Goal: Information Seeking & Learning: Learn about a topic

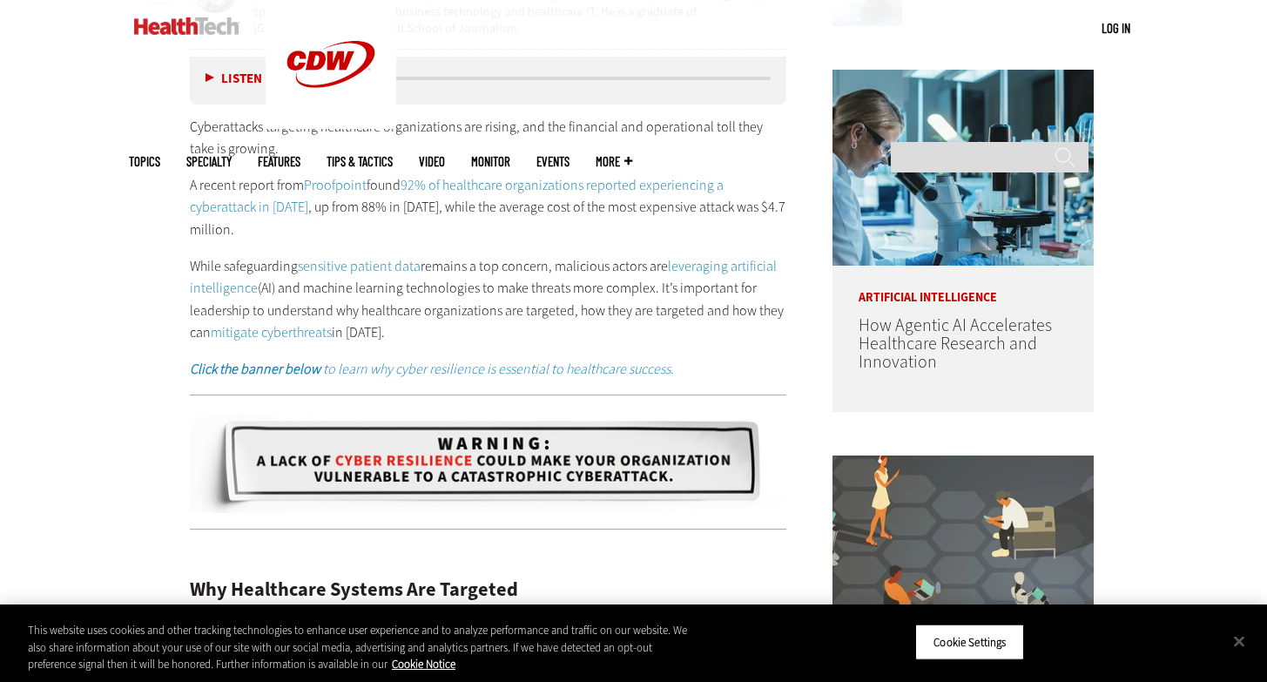
scroll to position [966, 0]
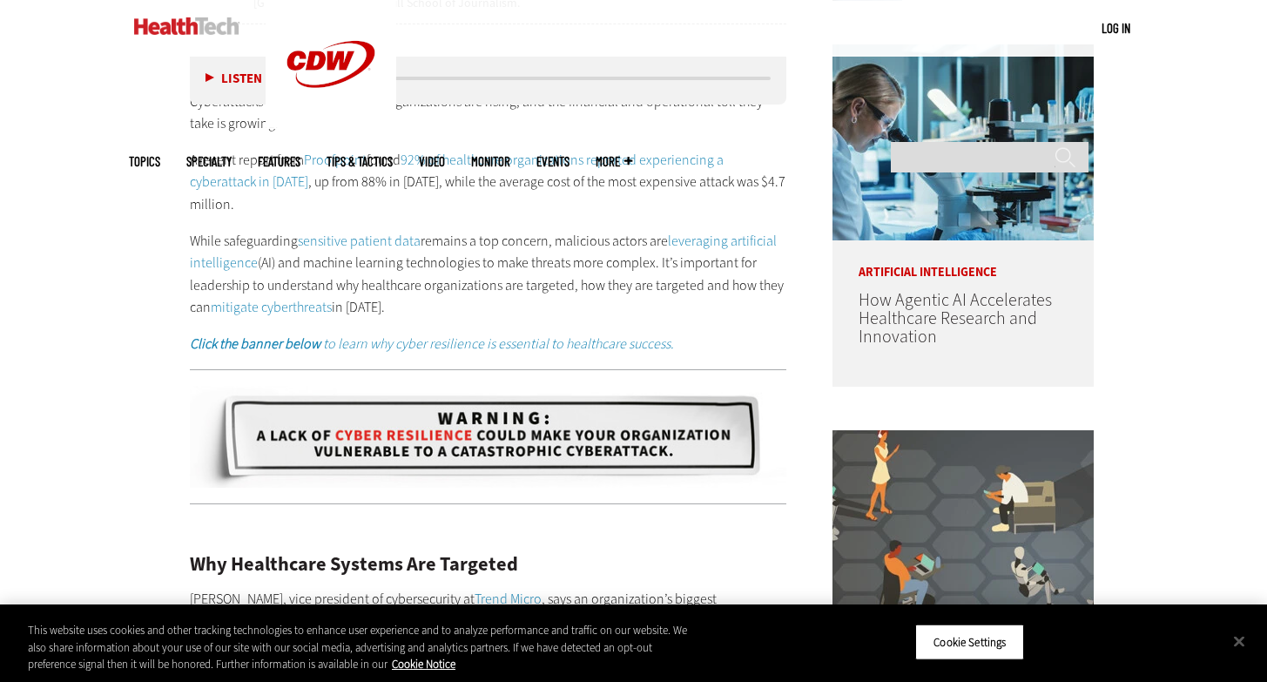
click at [192, 157] on p "A recent report from Proofpoint found 92% of healthcare organizations reported …" at bounding box center [488, 182] width 597 height 67
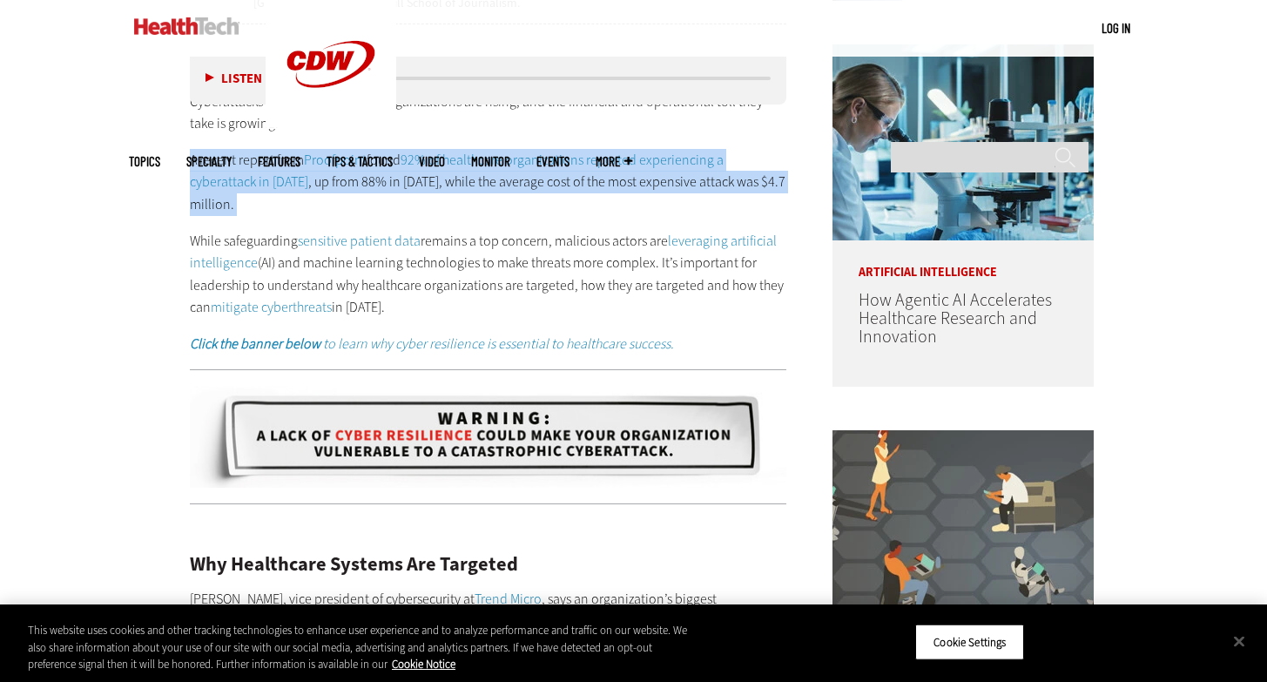
click at [192, 157] on p "A recent report from Proofpoint found 92% of healthcare organizations reported …" at bounding box center [488, 182] width 597 height 67
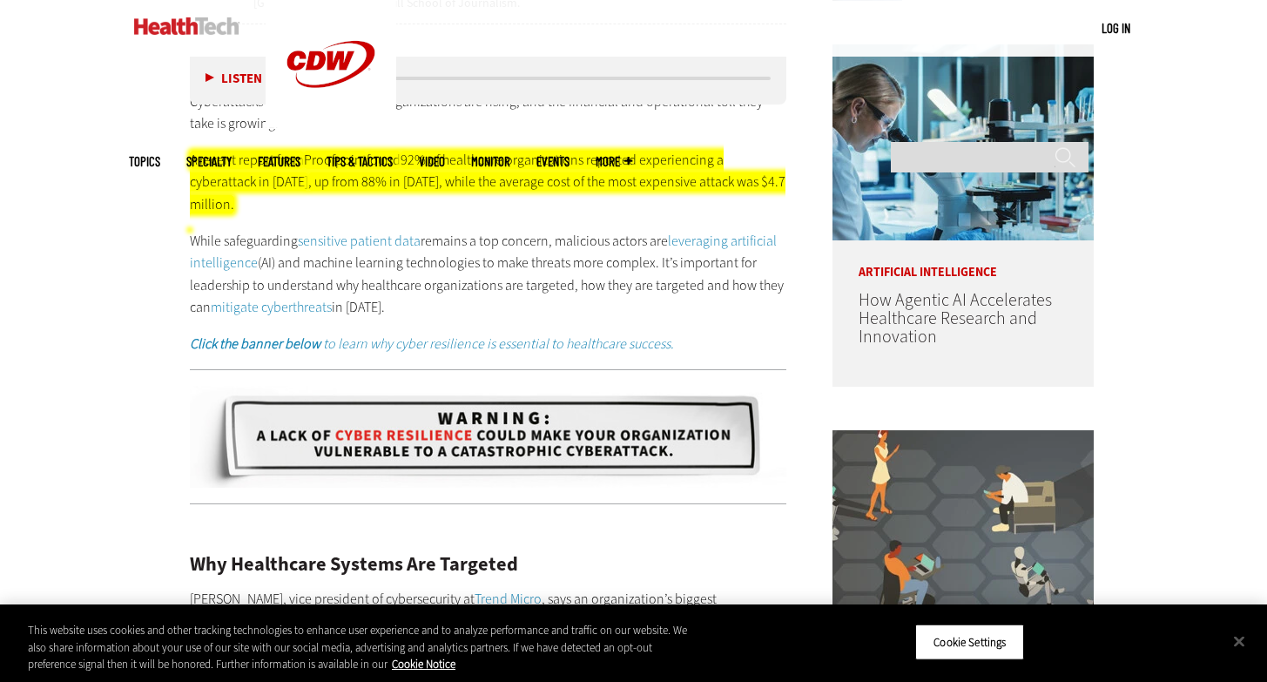
click at [446, 268] on p "While safeguarding sensitive patient data remains a top concern, malicious acto…" at bounding box center [488, 274] width 597 height 89
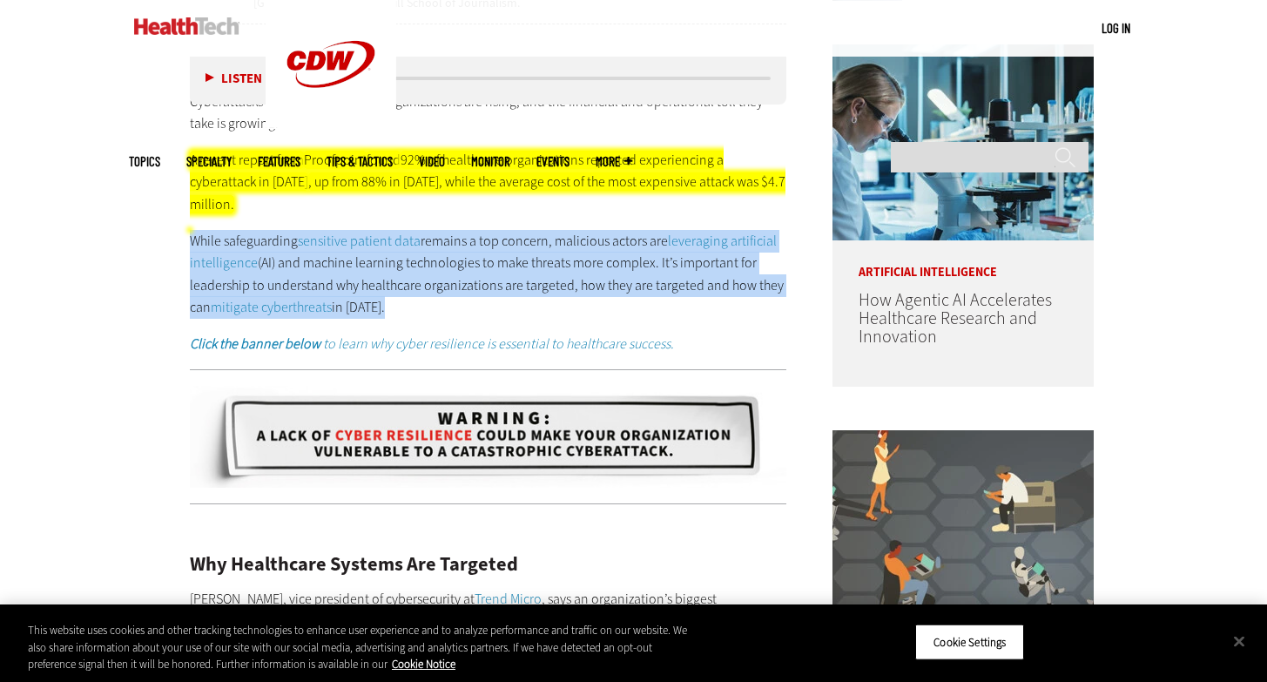
click at [446, 268] on p "While safeguarding sensitive patient data remains a top concern, malicious acto…" at bounding box center [488, 274] width 597 height 89
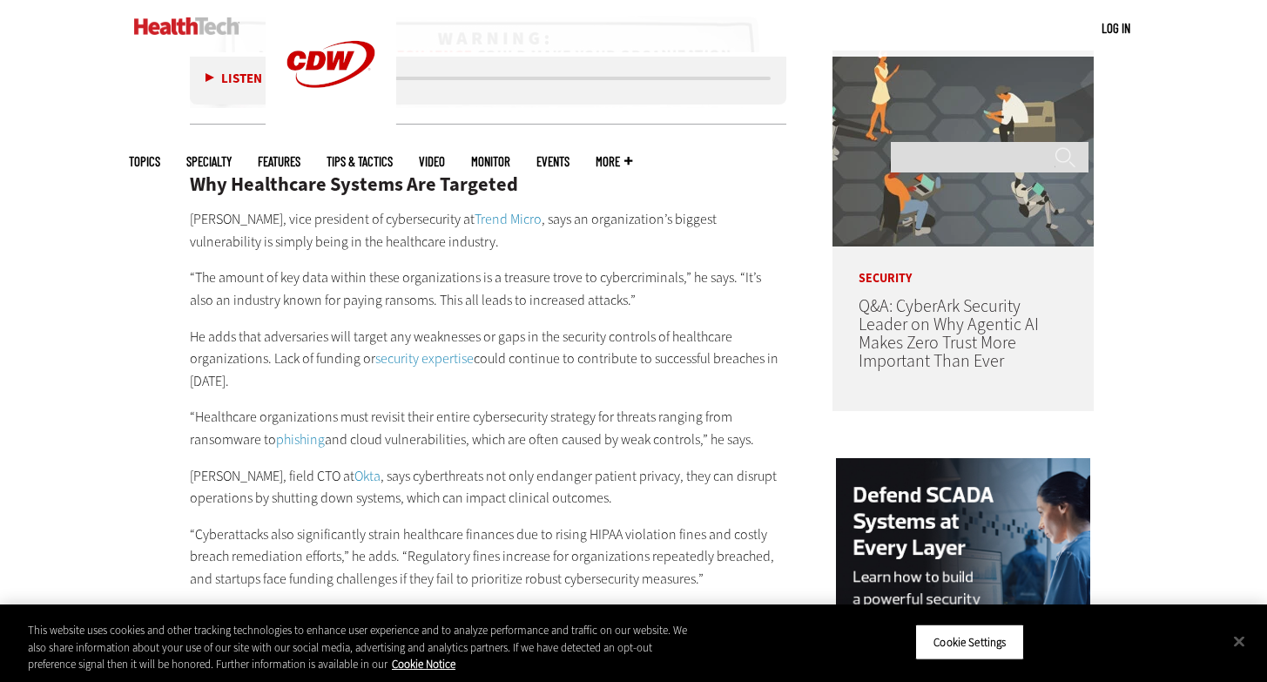
scroll to position [1409, 0]
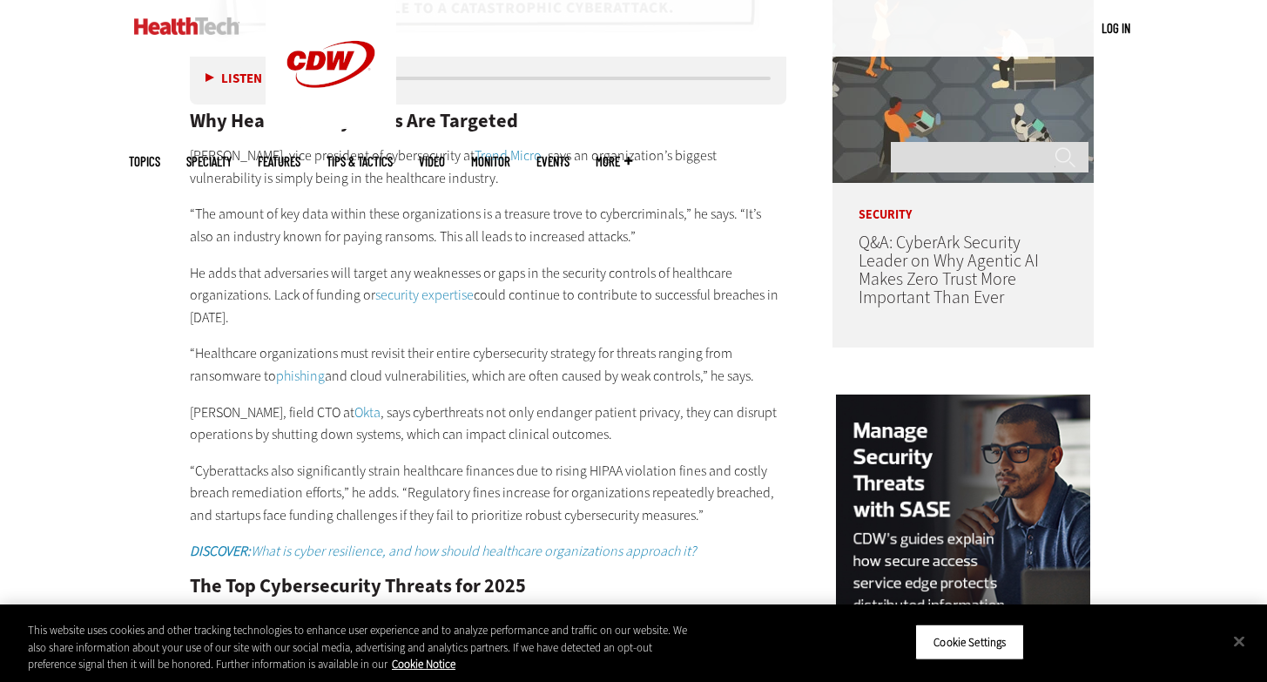
click at [266, 209] on p "“The amount of key data within these organizations is a treasure trove to cyber…" at bounding box center [488, 225] width 597 height 44
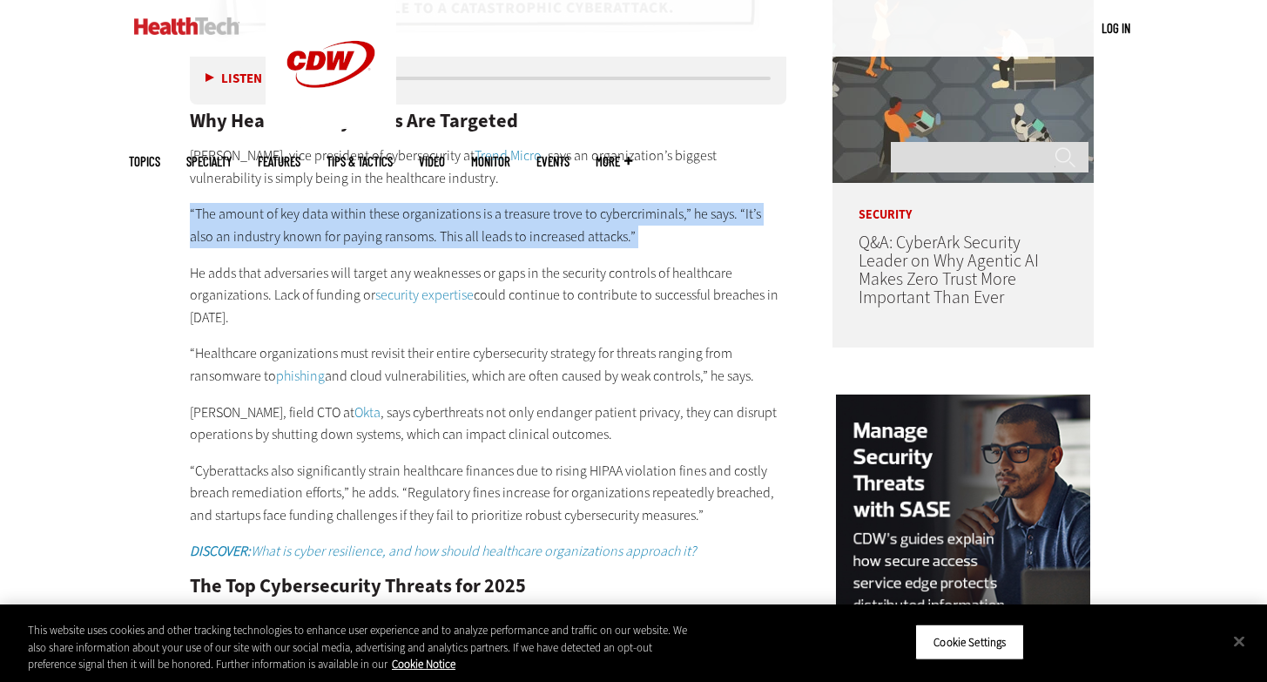
click at [266, 209] on p "“The amount of key data within these organizations is a treasure trove to cyber…" at bounding box center [488, 225] width 597 height 44
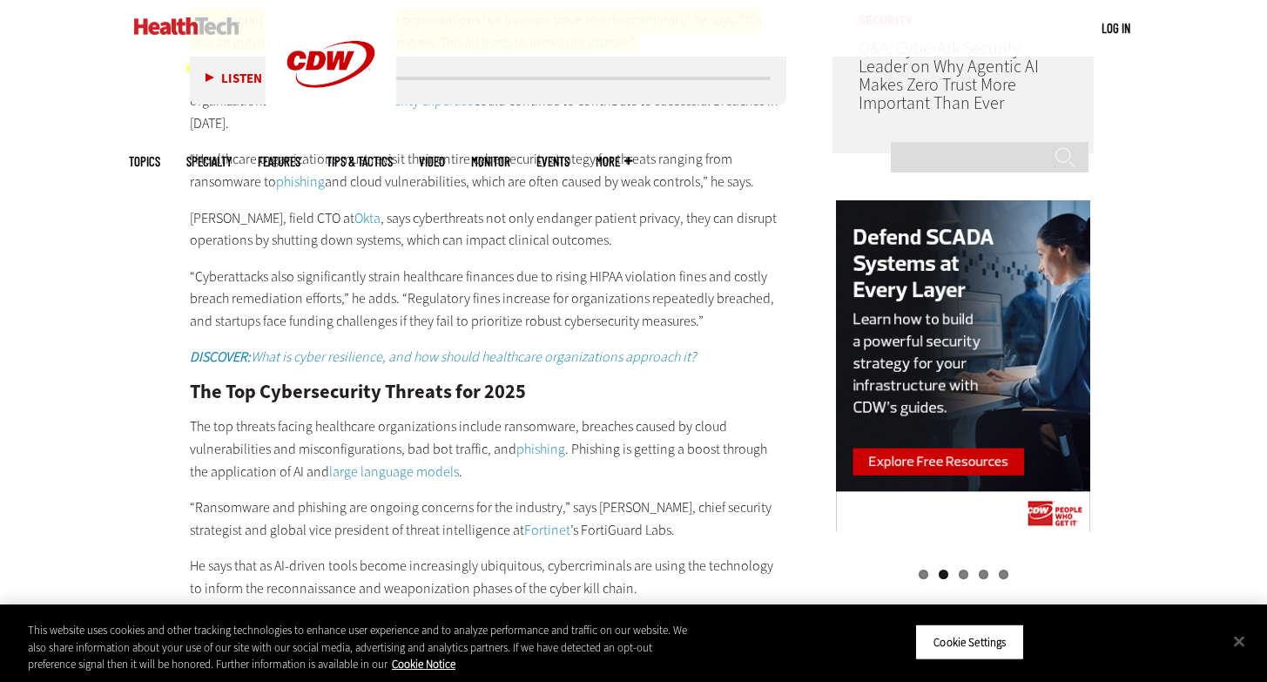
scroll to position [1570, 0]
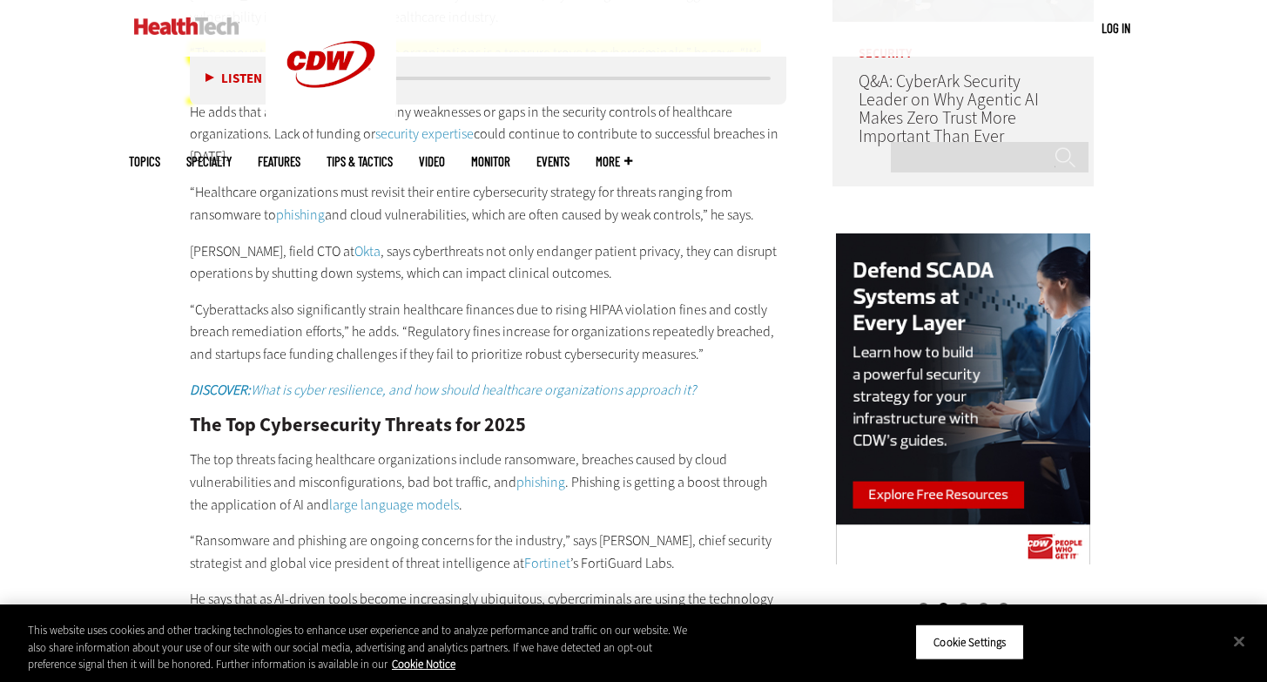
click at [263, 192] on p "“Healthcare organizations must revisit their entire cybersecurity strategy for …" at bounding box center [488, 203] width 597 height 44
click at [263, 191] on p "“Healthcare organizations must revisit their entire cybersecurity strategy for …" at bounding box center [488, 203] width 597 height 44
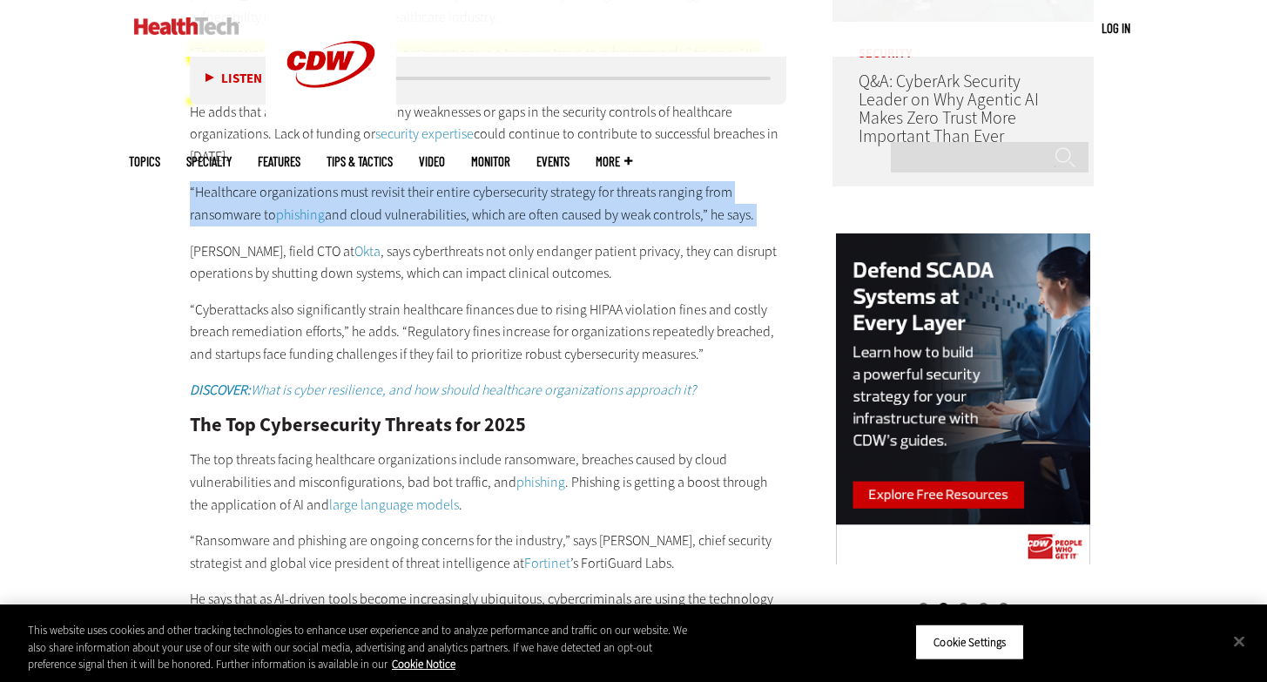
click at [263, 191] on p "“Healthcare organizations must revisit their entire cybersecurity strategy for …" at bounding box center [488, 203] width 597 height 44
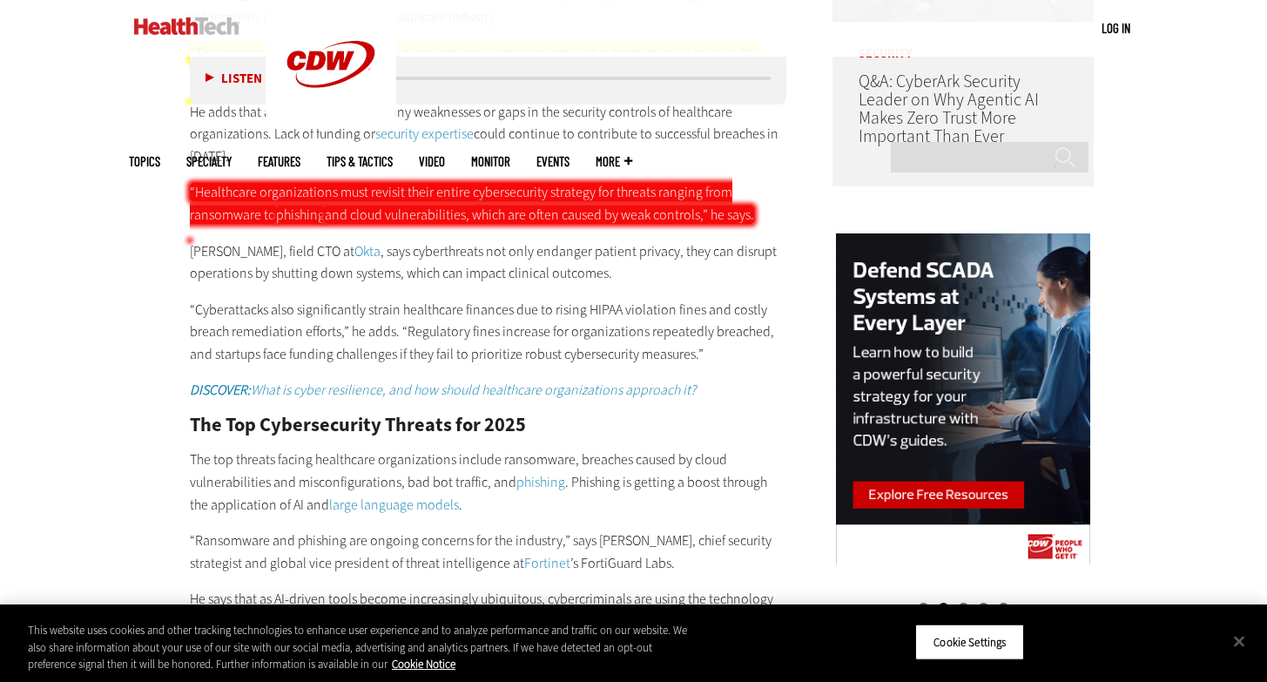
click at [435, 321] on p "“Cyberattacks also significantly strain healthcare finances due to rising HIPAA…" at bounding box center [488, 332] width 597 height 67
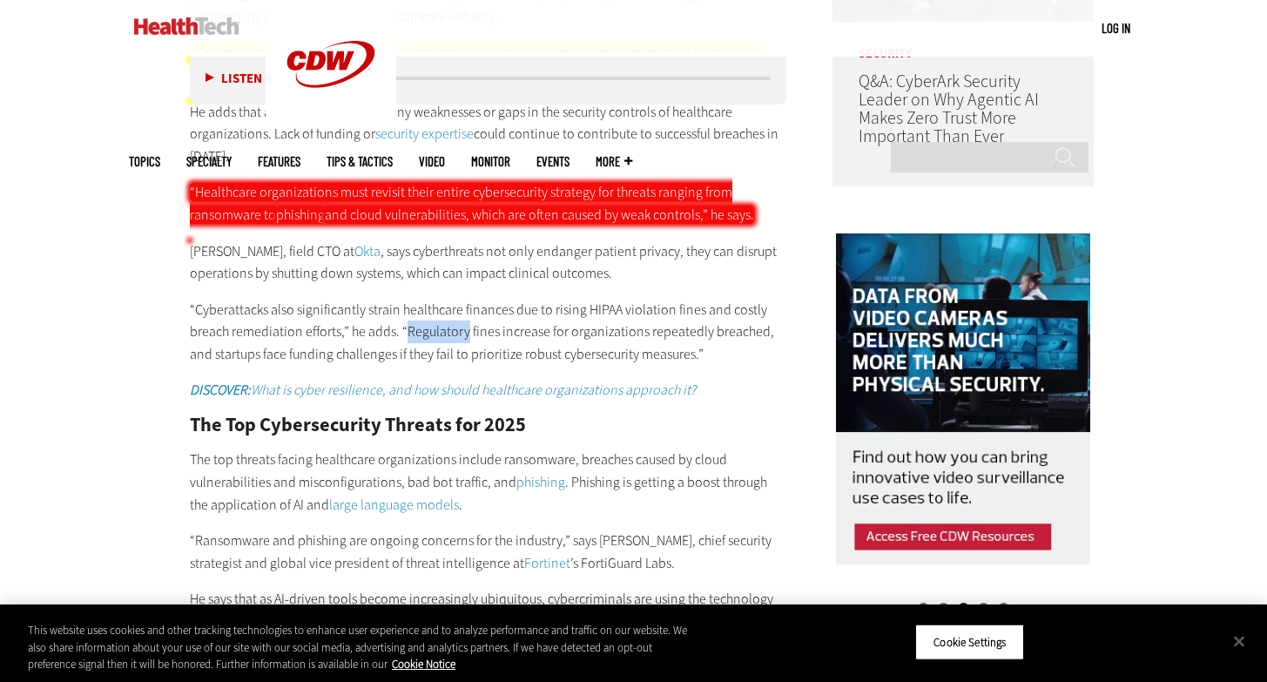
click at [435, 321] on p "“Cyberattacks also significantly strain healthcare finances due to rising HIPAA…" at bounding box center [488, 332] width 597 height 67
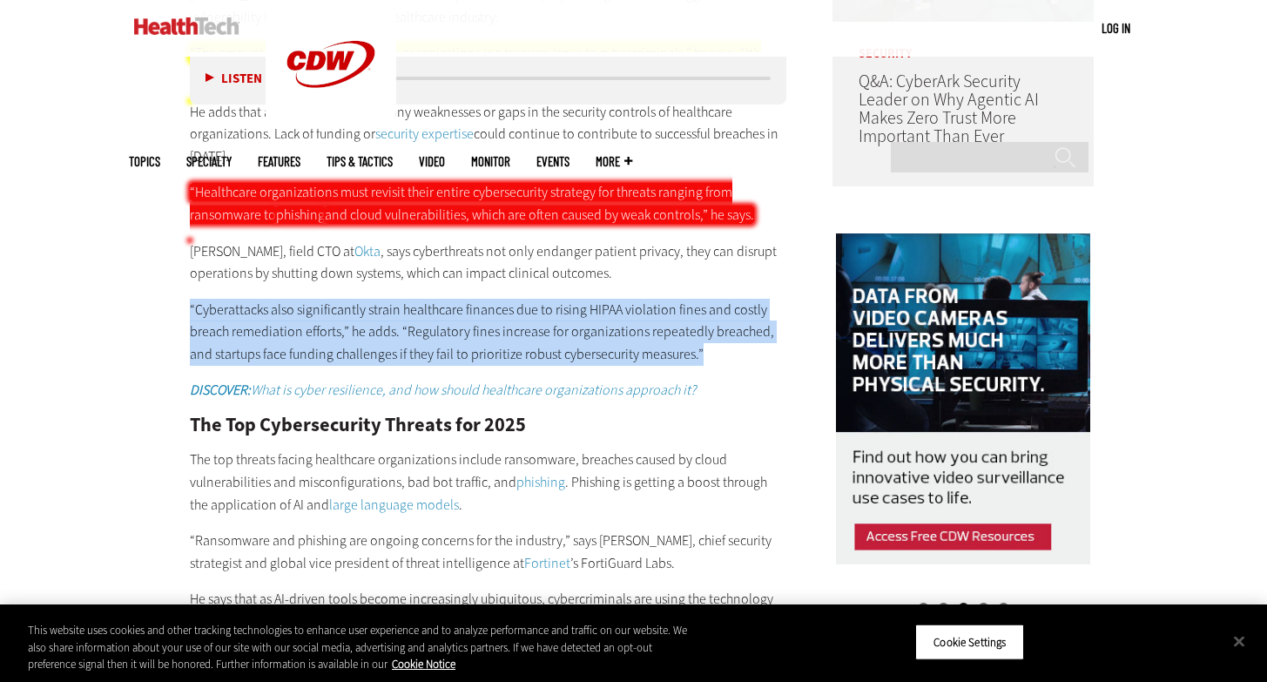
click at [435, 321] on p "“Cyberattacks also significantly strain healthcare finances due to rising HIPAA…" at bounding box center [488, 332] width 597 height 67
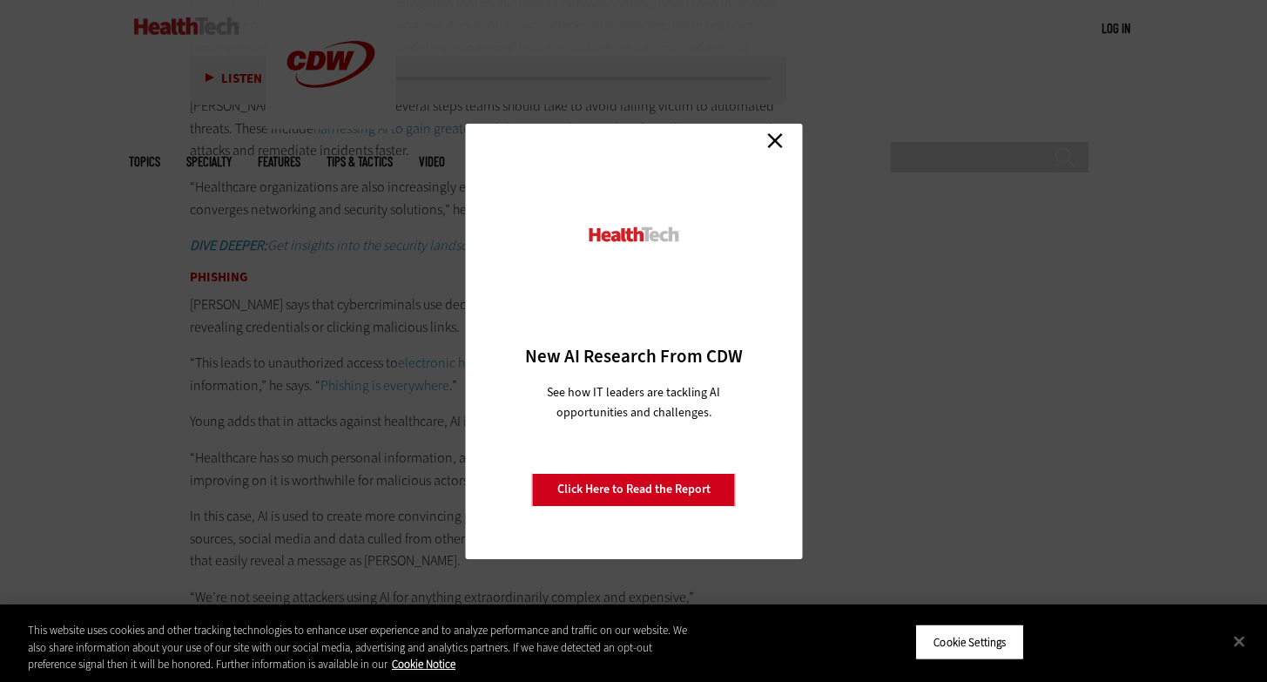
scroll to position [3261, 0]
click at [770, 138] on link "Close" at bounding box center [775, 141] width 26 height 26
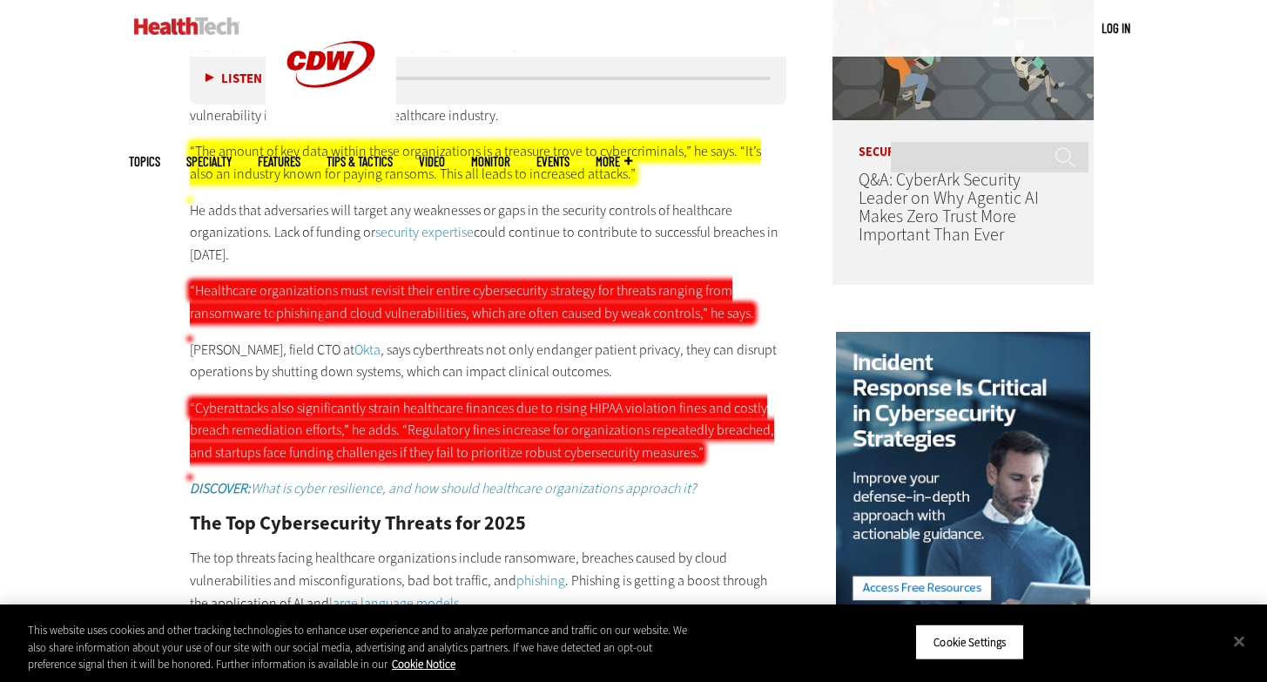
scroll to position [1231, 0]
